Goal: Information Seeking & Learning: Learn about a topic

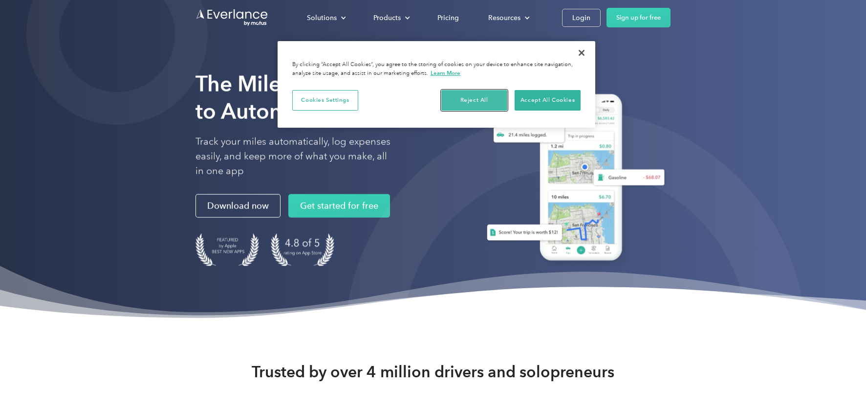
click at [469, 93] on button "Reject All" at bounding box center [474, 100] width 66 height 21
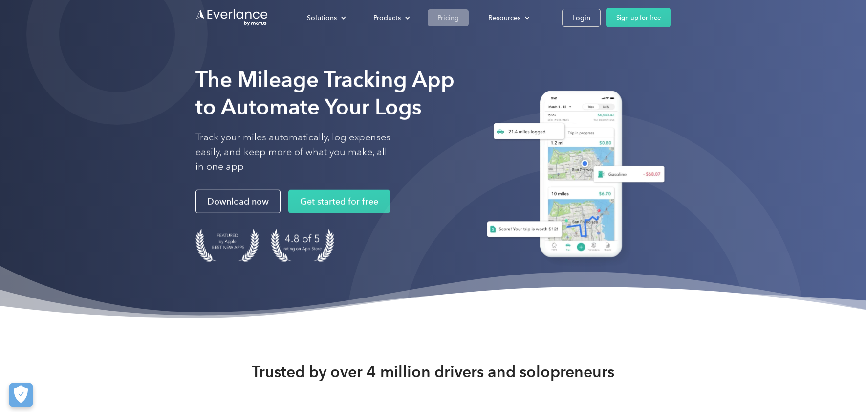
click at [445, 18] on div "Pricing" at bounding box center [449, 18] width 22 height 12
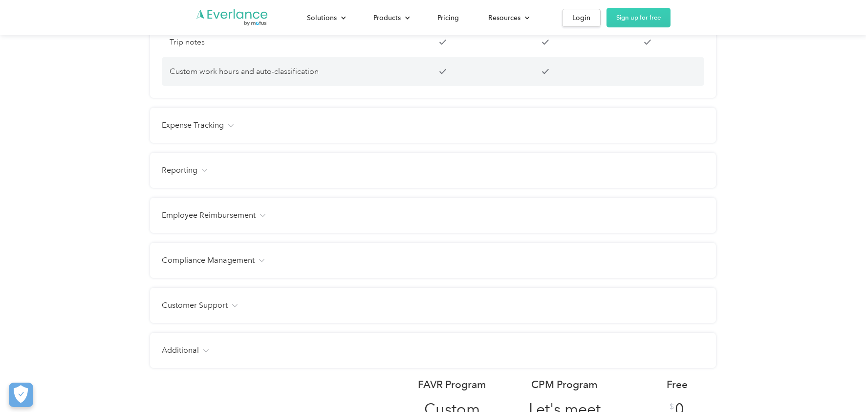
scroll to position [1099, 0]
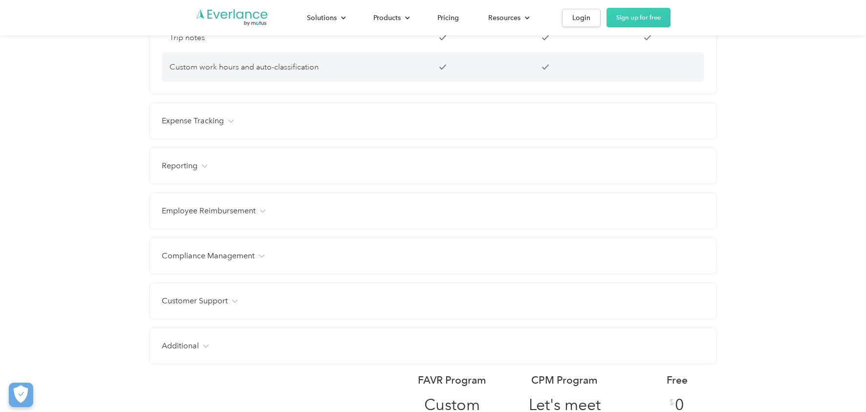
click at [205, 127] on h4 "Expense Tracking" at bounding box center [193, 121] width 62 height 12
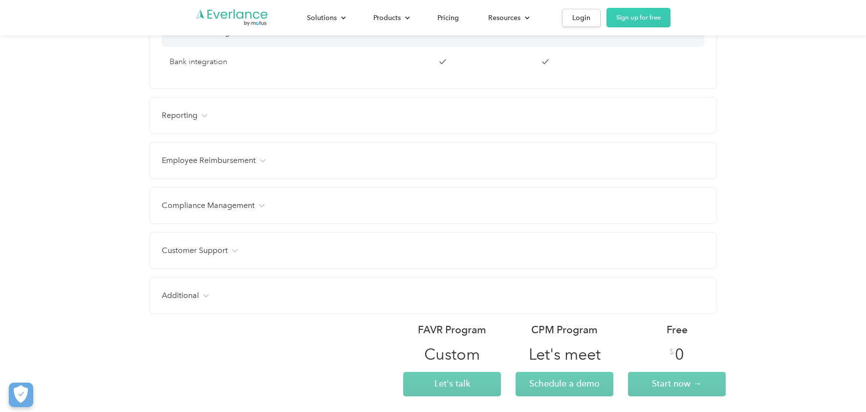
scroll to position [1338, 0]
click at [217, 121] on div "Reporting" at bounding box center [433, 115] width 543 height 12
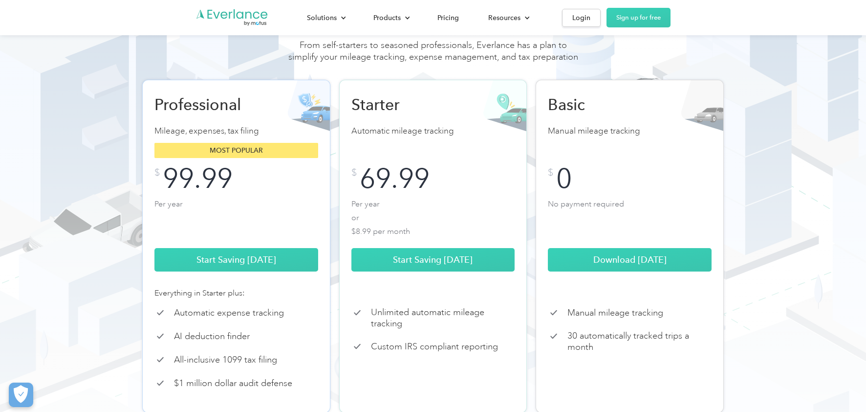
scroll to position [89, 0]
